Goal: Find specific page/section: Find specific page/section

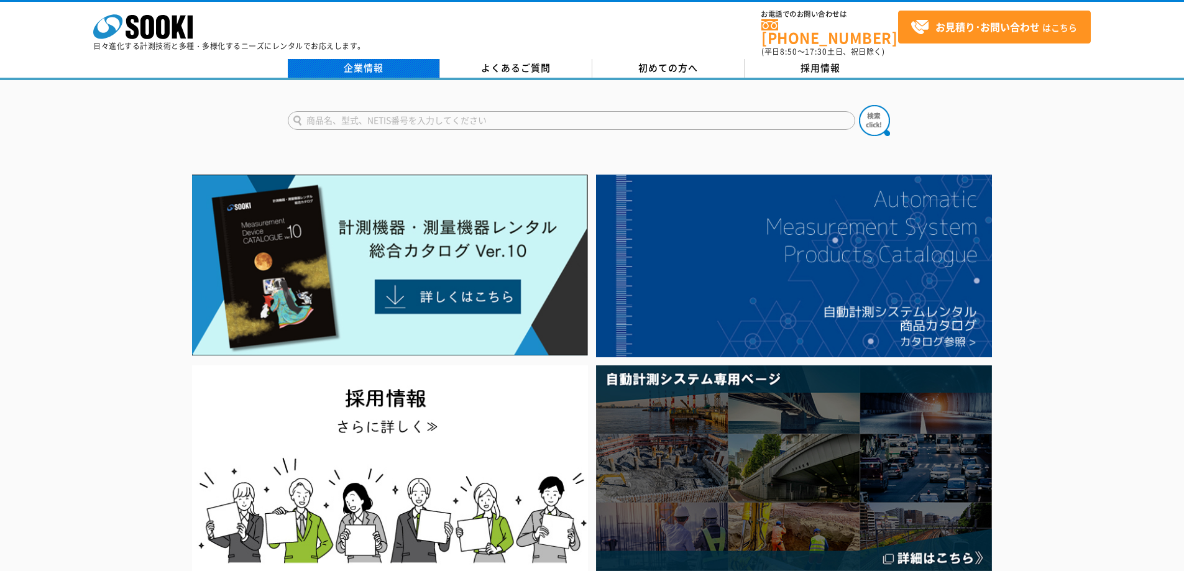
click at [384, 68] on link "企業情報" at bounding box center [364, 68] width 152 height 19
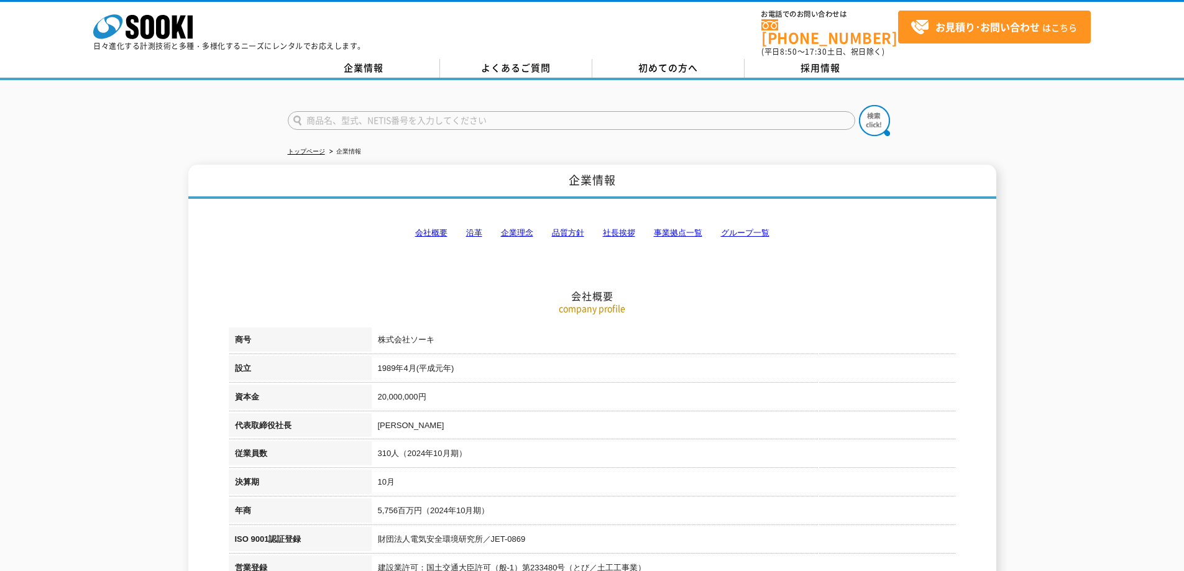
scroll to position [62, 0]
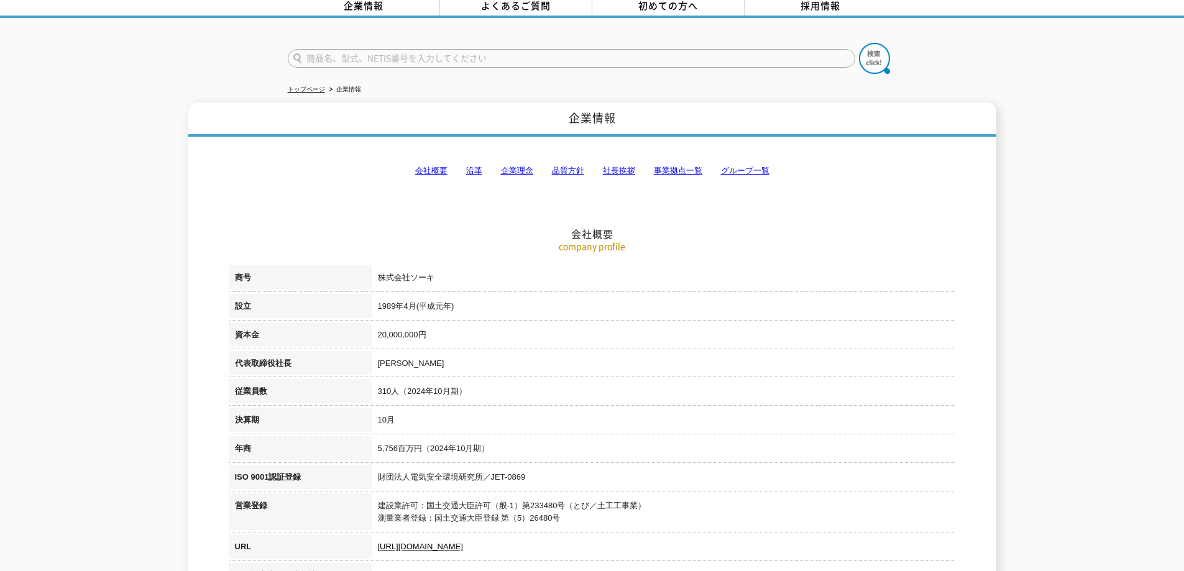
click at [663, 166] on link "事業拠点一覧" at bounding box center [678, 170] width 48 height 9
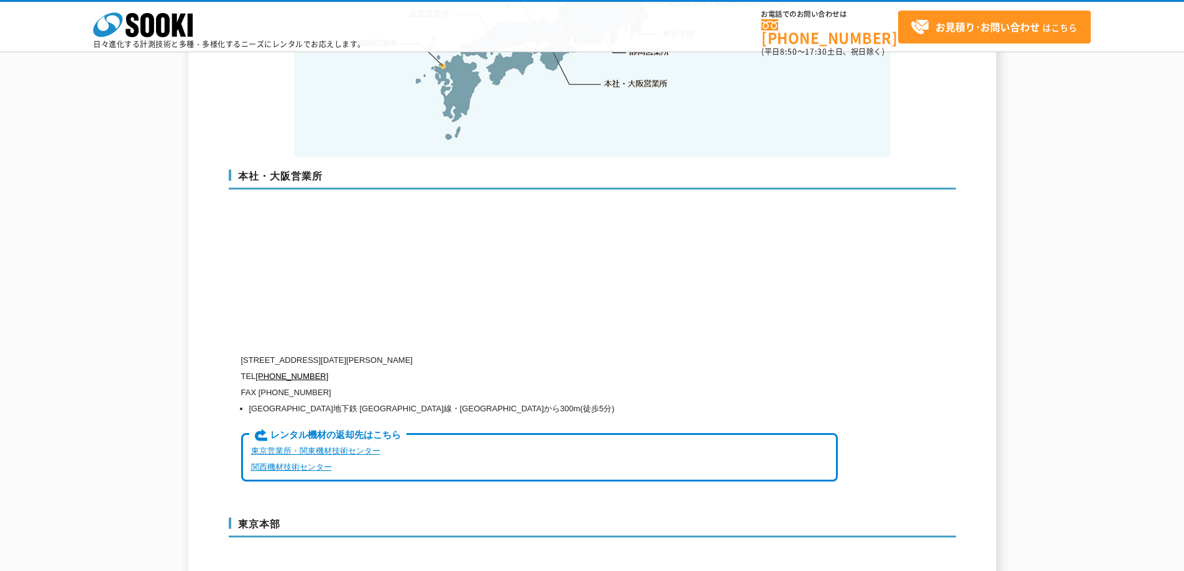
scroll to position [2559, 0]
